Goal: Check status: Check status

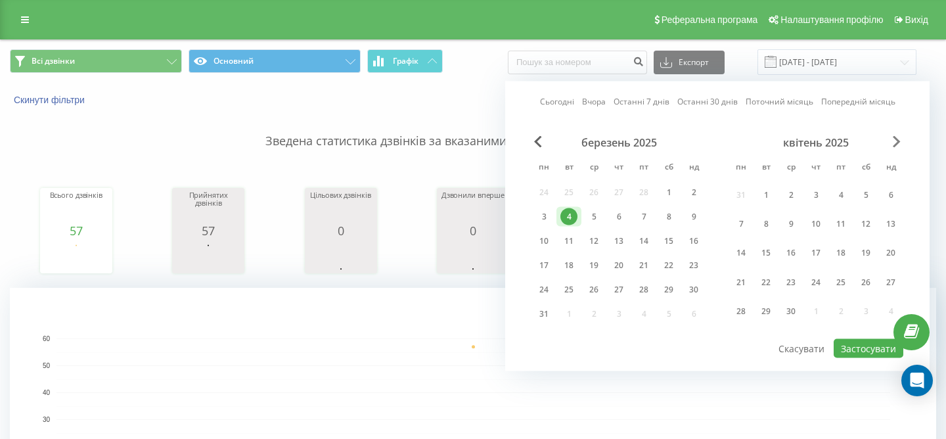
click at [900, 144] on span "Next Month" at bounding box center [897, 142] width 8 height 12
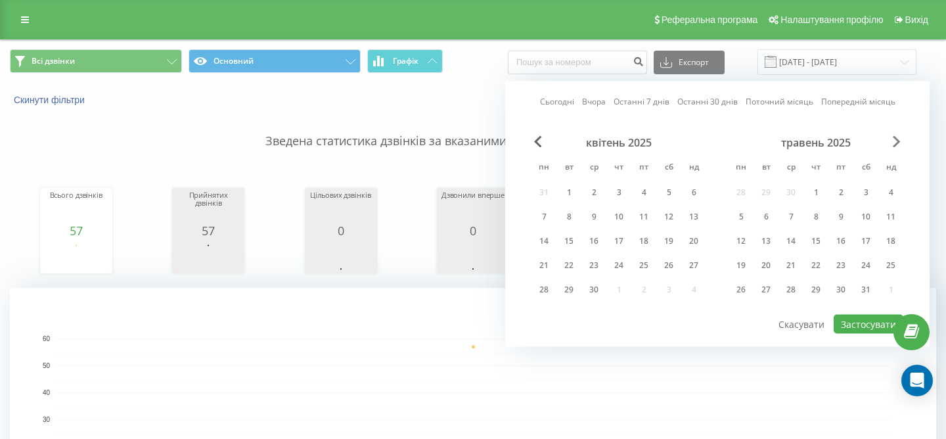
click at [900, 144] on span "Next Month" at bounding box center [897, 142] width 8 height 12
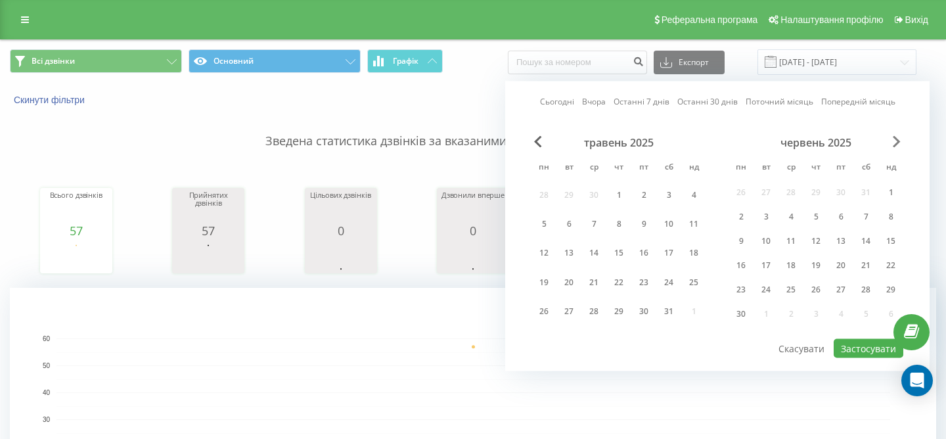
click at [900, 144] on span "Next Month" at bounding box center [897, 142] width 8 height 12
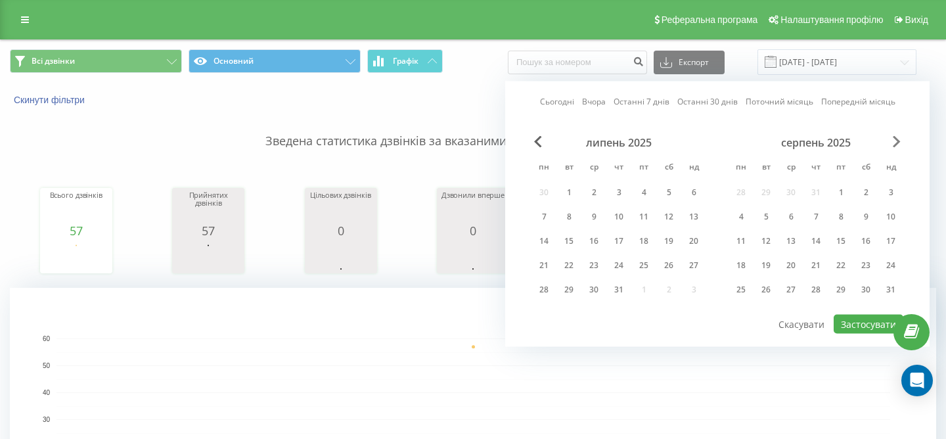
click at [900, 144] on span "Next Month" at bounding box center [897, 142] width 8 height 12
click at [744, 263] on div "22" at bounding box center [741, 265] width 17 height 17
click at [864, 329] on button "Застосувати" at bounding box center [869, 324] width 70 height 19
type input "[DATE] - [DATE]"
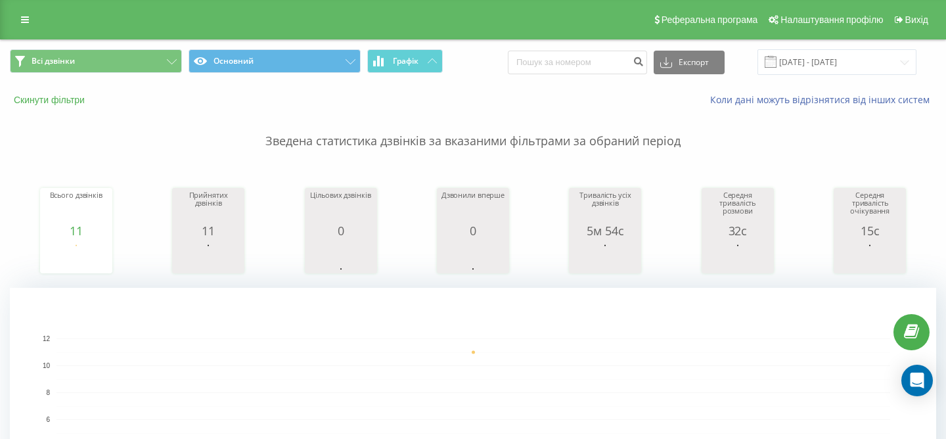
click at [65, 100] on button "Скинути фільтри" at bounding box center [50, 100] width 81 height 12
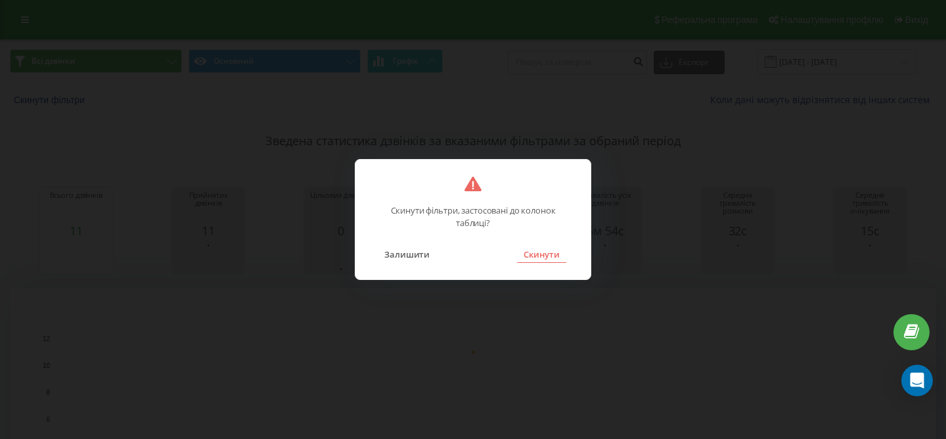
click at [538, 258] on button "Скинути" at bounding box center [541, 254] width 49 height 17
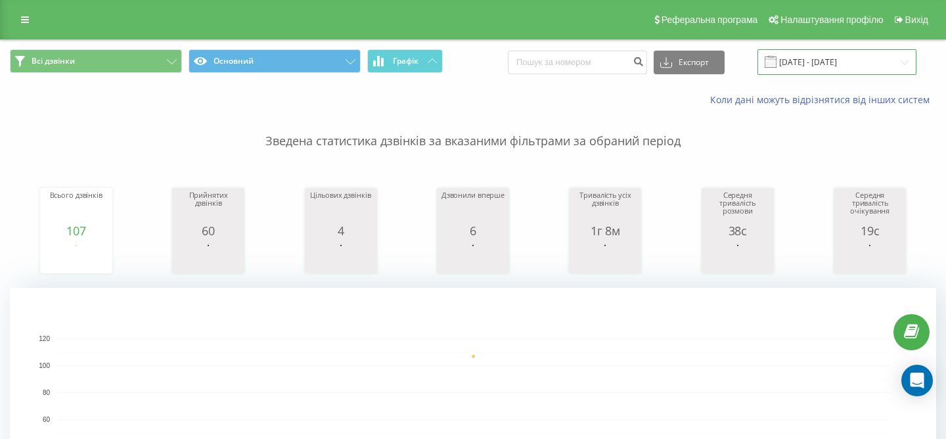
click at [842, 55] on input "[DATE] - [DATE]" at bounding box center [837, 62] width 159 height 26
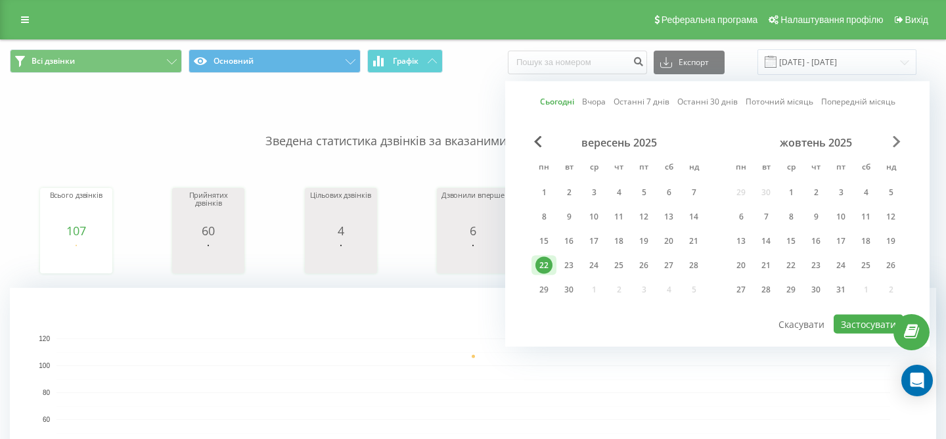
click at [899, 138] on span "Next Month" at bounding box center [897, 142] width 8 height 12
click at [530, 145] on div "Сьогодні Вчора Останні 7 днів Останні 30 днів Поточний місяць Попередній місяць…" at bounding box center [717, 213] width 424 height 265
click at [535, 145] on span "Previous Month" at bounding box center [538, 142] width 8 height 12
click at [548, 263] on div "22" at bounding box center [543, 265] width 17 height 17
click at [858, 323] on button "Застосувати" at bounding box center [869, 324] width 70 height 19
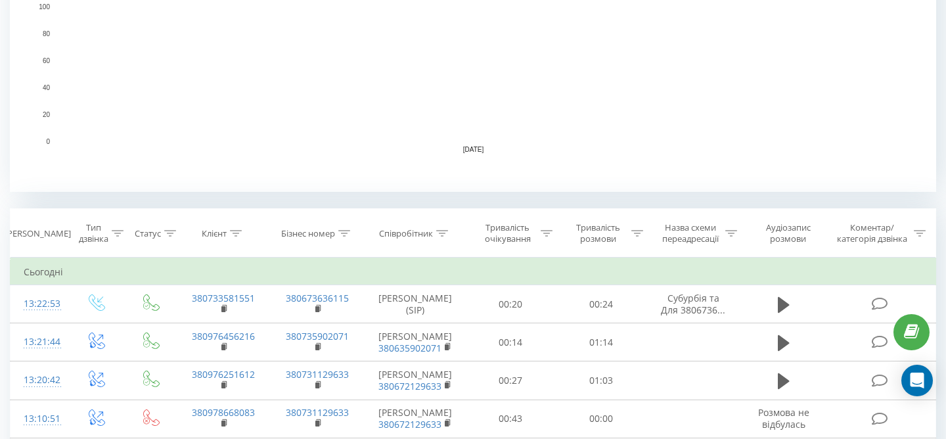
scroll to position [358, 0]
click at [440, 237] on div at bounding box center [442, 234] width 12 height 11
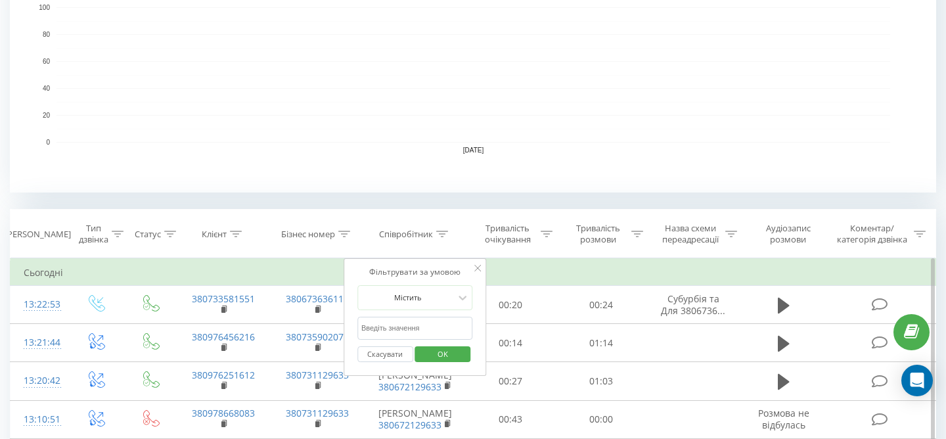
click at [428, 330] on input "text" at bounding box center [415, 328] width 116 height 23
type input "ясинська"
click at [443, 357] on span "OK" at bounding box center [442, 354] width 37 height 20
